Goal: Find contact information: Find contact information

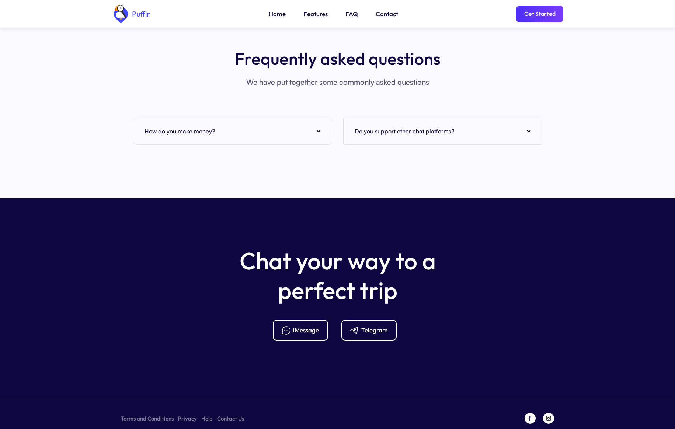
scroll to position [2735, 0]
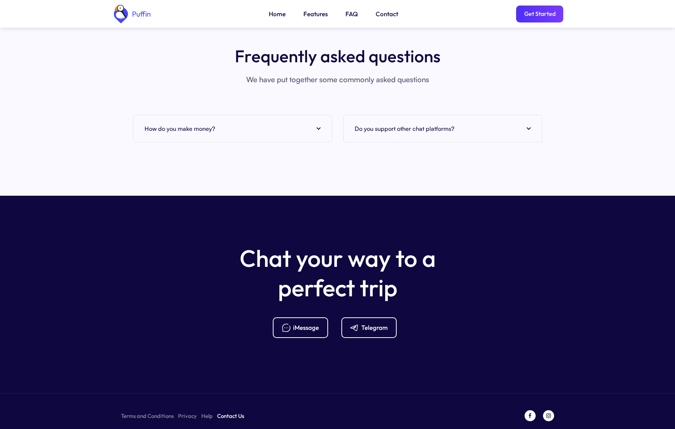
click at [219, 411] on link "Contact Us" at bounding box center [230, 415] width 27 height 9
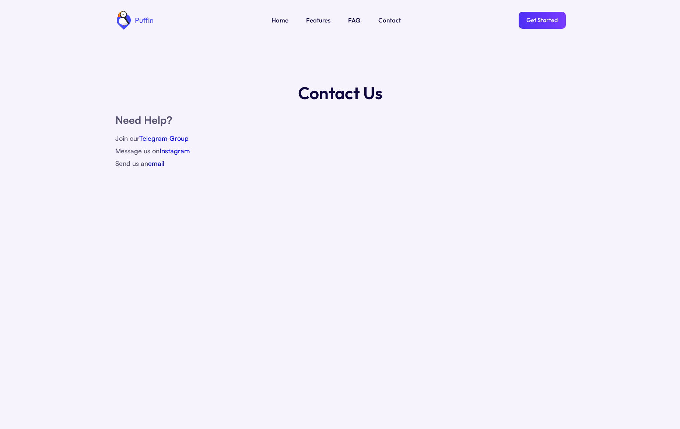
click at [362, 18] on div "Home Features FAQ Contact" at bounding box center [336, 20] width 129 height 10
click at [358, 20] on link "FAQ" at bounding box center [354, 20] width 13 height 10
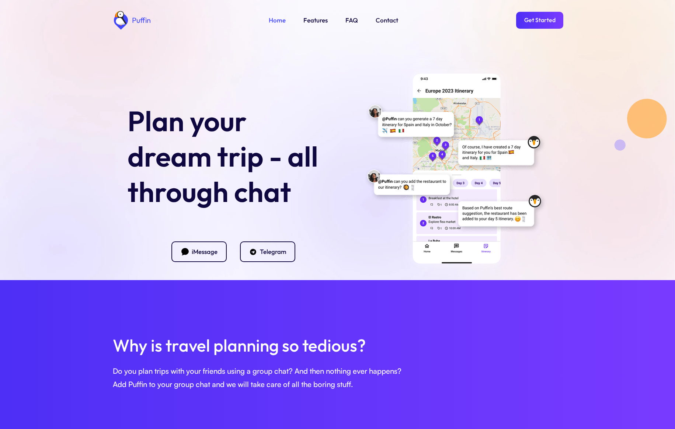
click at [141, 13] on link "Puffin" at bounding box center [131, 20] width 39 height 18
